Goal: Task Accomplishment & Management: Manage account settings

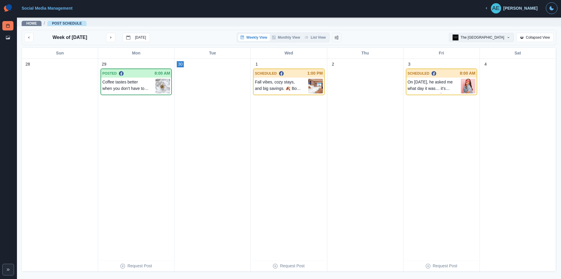
click at [501, 36] on button "The [GEOGRAPHIC_DATA]" at bounding box center [481, 37] width 65 height 9
click at [9, 37] on icon at bounding box center [8, 37] width 4 height 4
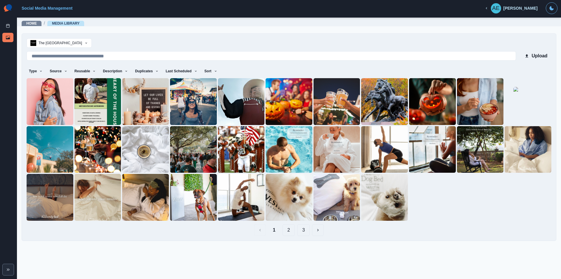
click at [286, 229] on button "2" at bounding box center [289, 230] width 13 height 12
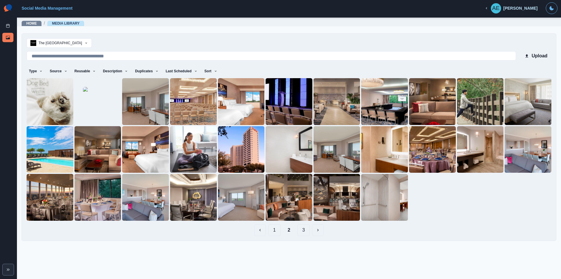
click at [305, 231] on button "3" at bounding box center [303, 230] width 13 height 12
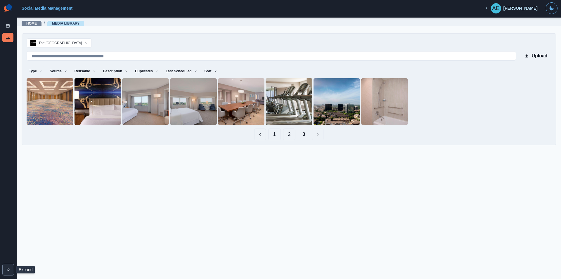
click at [9, 267] on icon "Expand" at bounding box center [8, 269] width 5 height 5
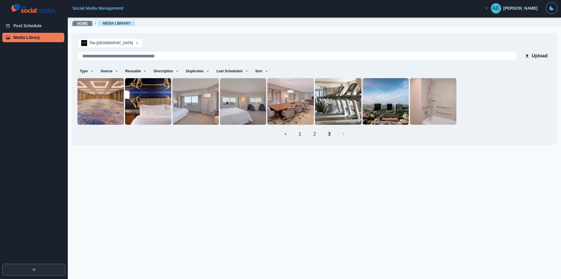
click at [80, 24] on link "Home" at bounding box center [82, 23] width 11 height 4
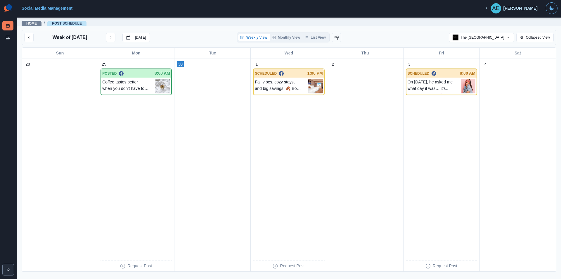
click at [55, 21] on link "Post Schedule" at bounding box center [67, 23] width 30 height 4
click at [113, 37] on icon "next month" at bounding box center [111, 37] width 4 height 4
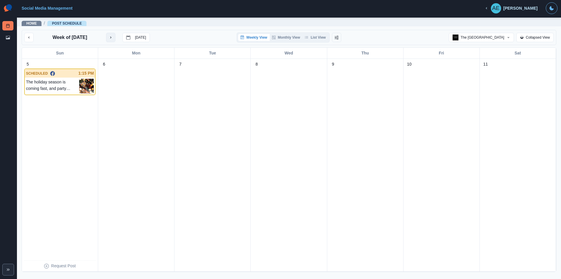
click at [113, 37] on button "next month" at bounding box center [110, 37] width 9 height 9
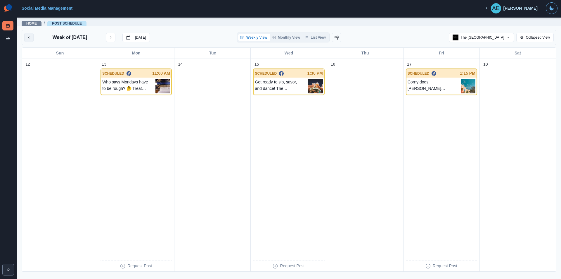
click at [30, 36] on icon "previous month" at bounding box center [29, 37] width 4 height 4
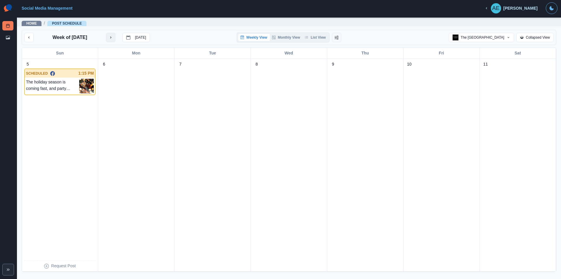
click at [112, 36] on icon "next month" at bounding box center [111, 37] width 4 height 4
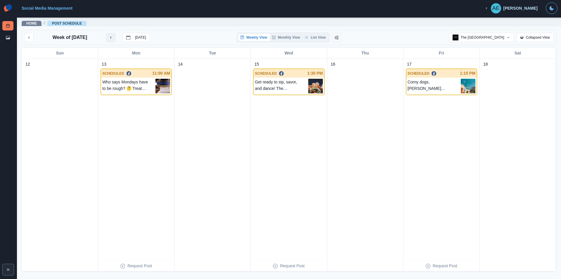
click at [112, 37] on icon "next month" at bounding box center [111, 37] width 4 height 4
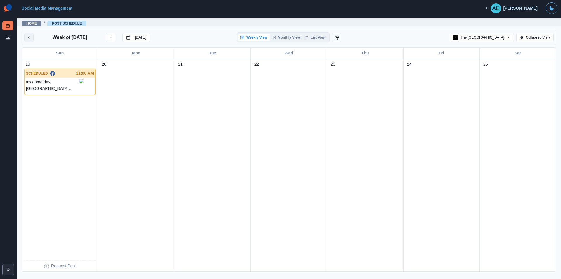
click at [28, 37] on icon "previous month" at bounding box center [29, 37] width 4 height 4
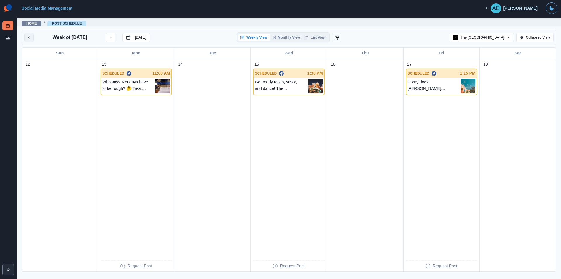
click at [28, 37] on icon "previous month" at bounding box center [29, 37] width 4 height 4
